Goal: Information Seeking & Learning: Learn about a topic

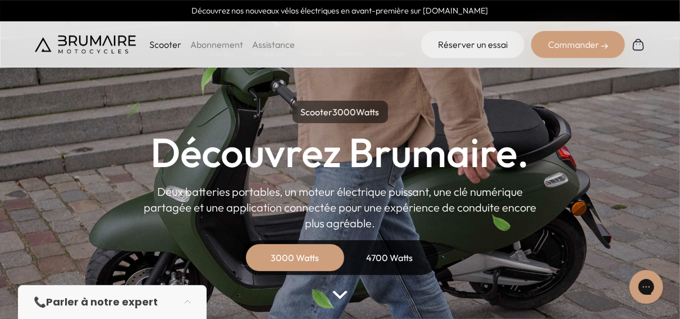
click at [388, 256] on div "4700 Watts" at bounding box center [390, 257] width 90 height 27
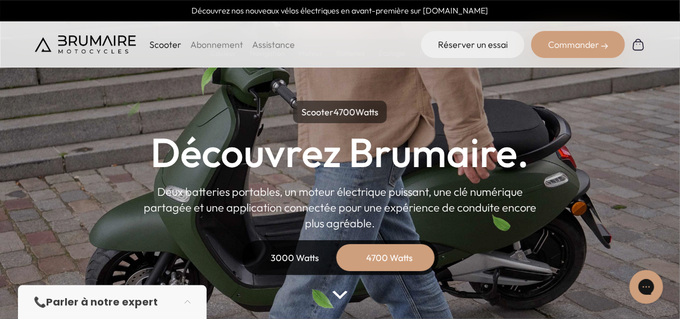
click at [334, 258] on div "3000 Watts" at bounding box center [296, 257] width 90 height 27
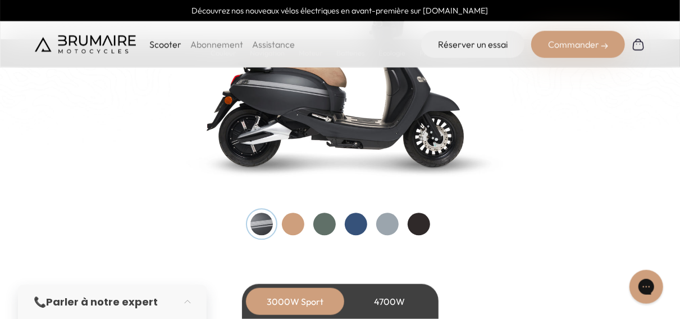
scroll to position [1242, 0]
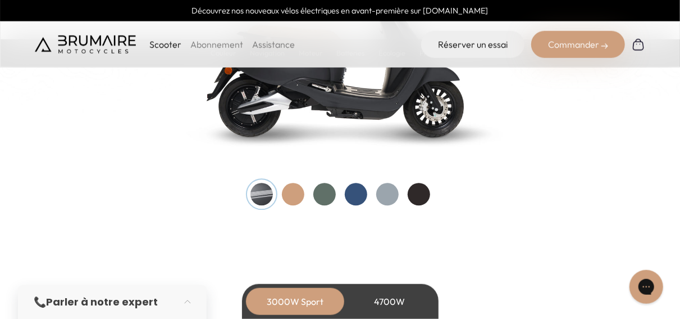
click at [362, 198] on div at bounding box center [356, 194] width 22 height 22
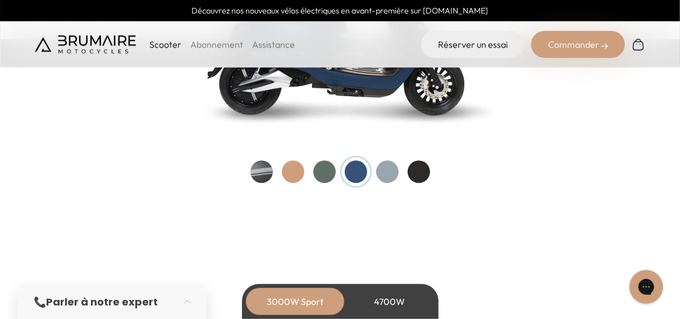
scroll to position [1286, 0]
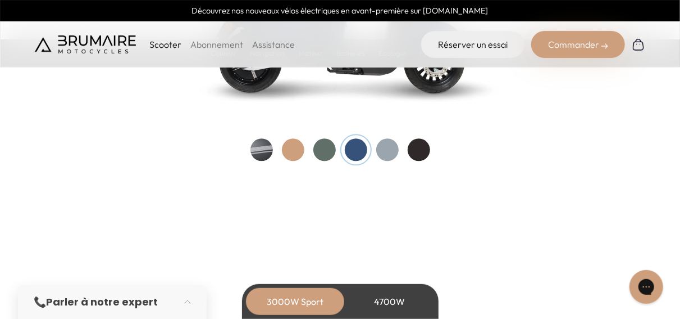
click at [302, 154] on div at bounding box center [293, 149] width 22 height 22
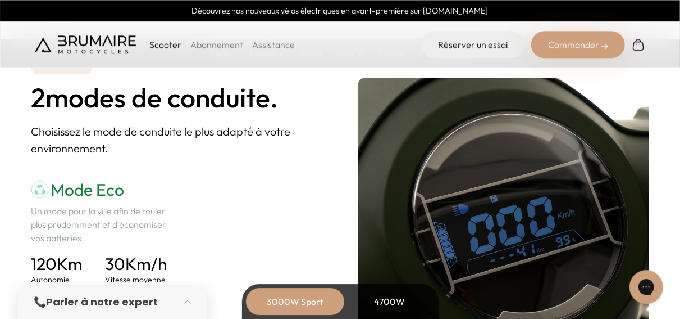
scroll to position [1511, 0]
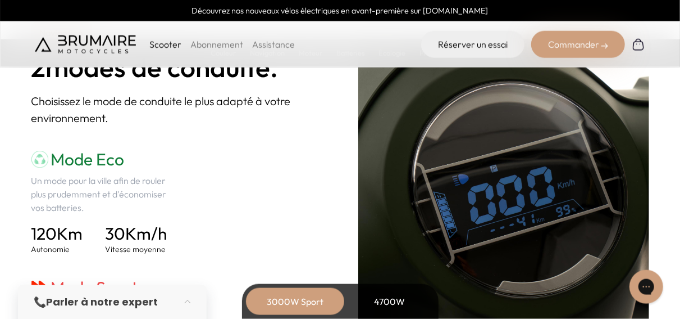
drag, startPoint x: 133, startPoint y: 234, endPoint x: 203, endPoint y: 247, distance: 71.5
click at [179, 234] on div "Mode Eco Un mode pour la ville afin de rouler plus prudemment et d'économiser v…" at bounding box center [176, 266] width 291 height 234
click at [210, 250] on div "Mode Eco Un mode pour la ville afin de rouler plus prudemment et d'économiser v…" at bounding box center [176, 266] width 291 height 234
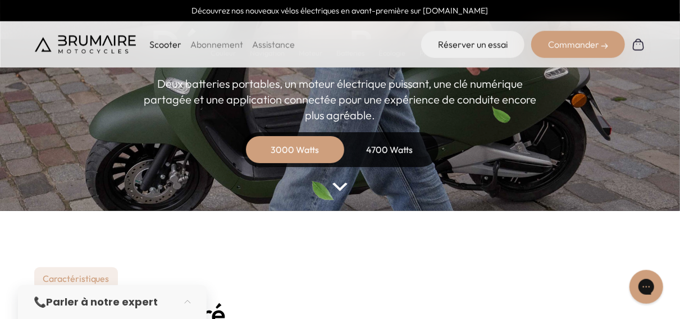
scroll to position [0, 0]
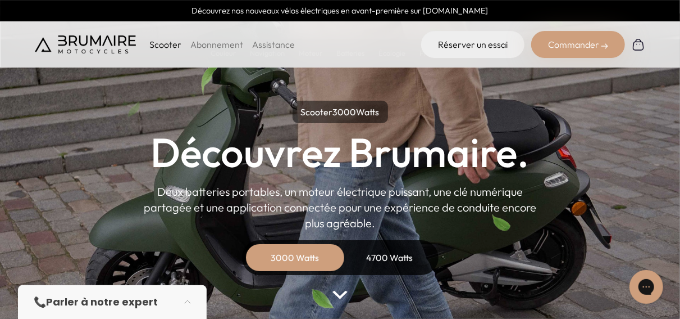
click at [375, 270] on div "4700 Watts" at bounding box center [390, 257] width 90 height 27
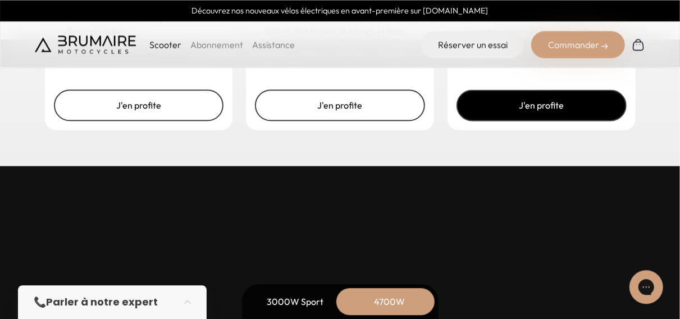
scroll to position [3242, 0]
